Goal: Task Accomplishment & Management: Manage account settings

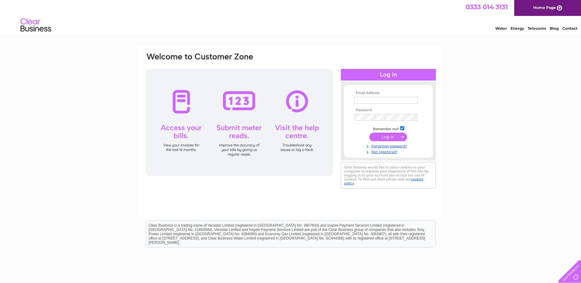
click at [384, 98] on input "text" at bounding box center [385, 100] width 63 height 7
type input "paul@cosywarmthwindows.co.uk"
click at [391, 138] on input "submit" at bounding box center [388, 137] width 38 height 9
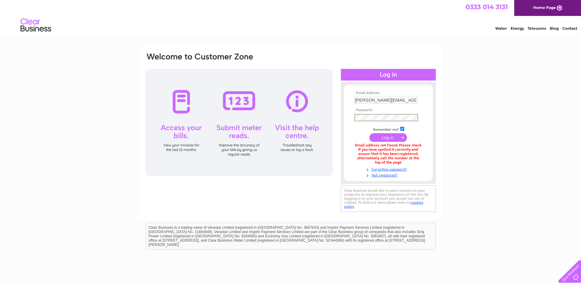
click at [383, 136] on input "submit" at bounding box center [388, 137] width 38 height 9
click at [384, 174] on link "Not registered?" at bounding box center [389, 174] width 70 height 6
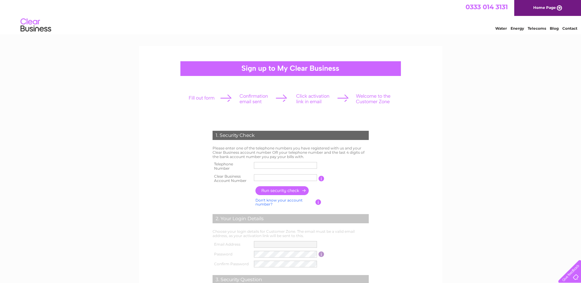
click at [277, 165] on input "text" at bounding box center [285, 165] width 63 height 7
type input "01495222404"
click at [282, 189] on input "button" at bounding box center [283, 190] width 54 height 9
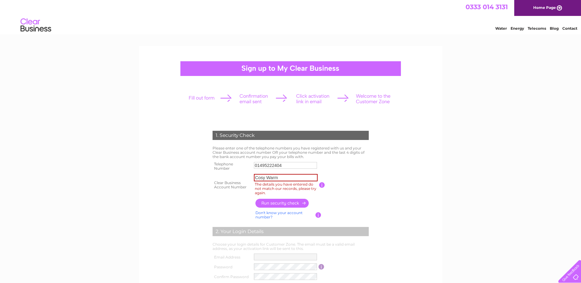
click at [282, 178] on input "Cosy Warm" at bounding box center [286, 177] width 64 height 7
type input "C"
type input "1154867"
click at [287, 202] on input "button" at bounding box center [283, 203] width 54 height 9
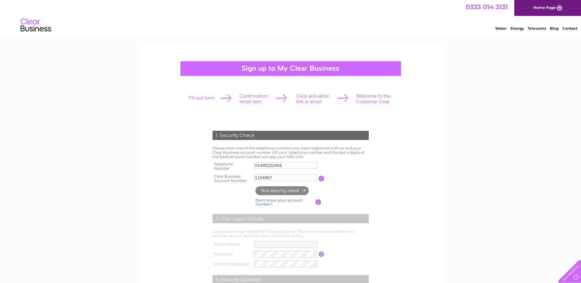
type input "**********"
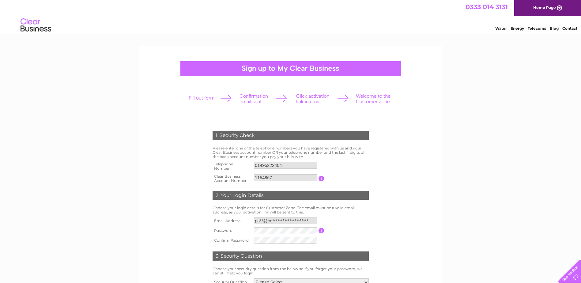
click at [320, 232] on input "button" at bounding box center [322, 231] width 6 height 6
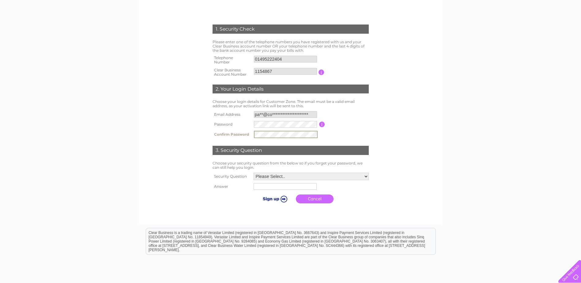
scroll to position [123, 0]
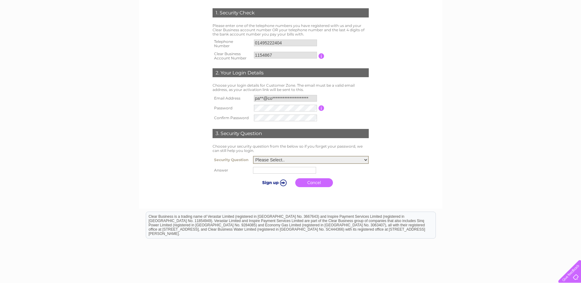
click at [366, 160] on select "Please Select.. In what town or city was your first job? In what town or city d…" at bounding box center [311, 160] width 116 height 8
select select "4"
click at [253, 156] on select "Please Select.. In what town or city was your first job? In what town or city d…" at bounding box center [311, 160] width 116 height 8
click at [288, 172] on input "text" at bounding box center [284, 170] width 63 height 7
type input "st marys"
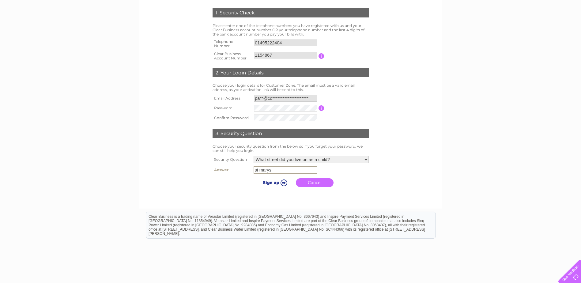
click at [278, 182] on input "submit" at bounding box center [274, 182] width 38 height 9
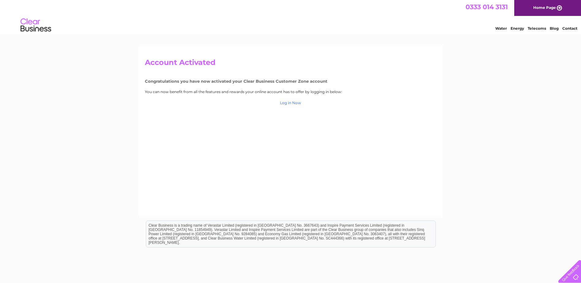
click at [295, 101] on link "Log in Now" at bounding box center [290, 102] width 21 height 5
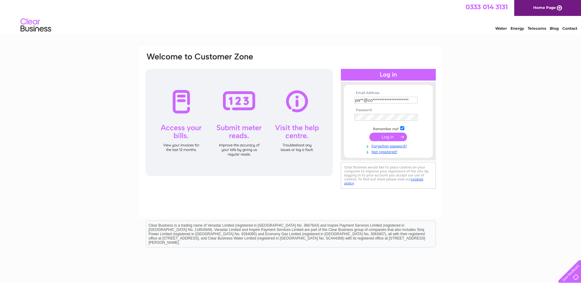
click at [394, 137] on tbody "**********" at bounding box center [388, 122] width 71 height 63
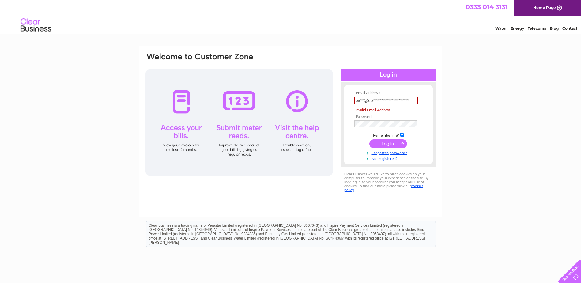
click at [363, 100] on input "**********" at bounding box center [386, 100] width 64 height 7
click at [416, 100] on input "**********" at bounding box center [386, 100] width 64 height 7
type input "p"
type input "paul@cosywarmthwindows.co.uk"
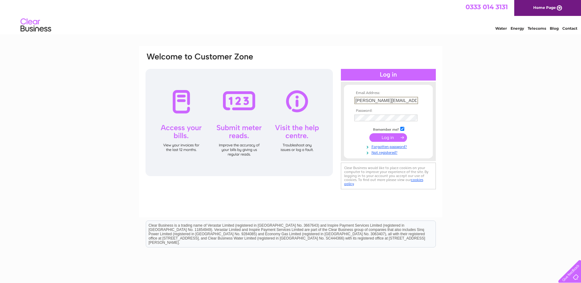
click at [390, 136] on input "submit" at bounding box center [388, 137] width 38 height 9
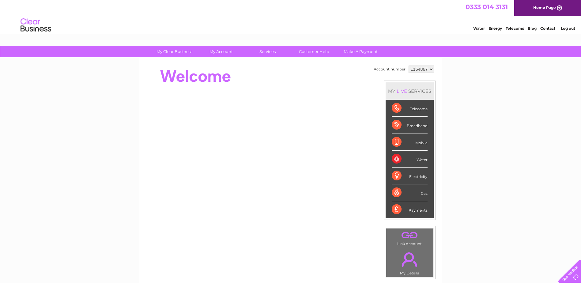
click at [395, 108] on div "Telecoms" at bounding box center [410, 108] width 36 height 17
click at [412, 108] on div "Telecoms" at bounding box center [410, 108] width 36 height 17
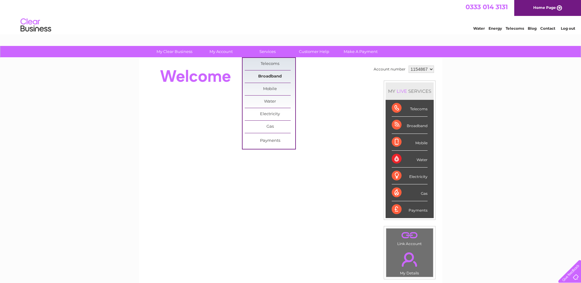
click at [268, 74] on link "Broadband" at bounding box center [270, 76] width 51 height 12
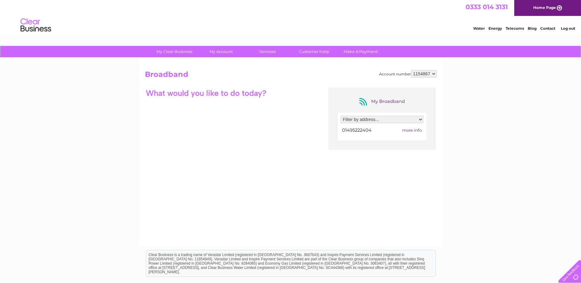
click at [422, 120] on select "Filter by address... [STREET_ADDRESS][PERSON_NAME]" at bounding box center [382, 119] width 83 height 7
